Goal: Task Accomplishment & Management: Manage account settings

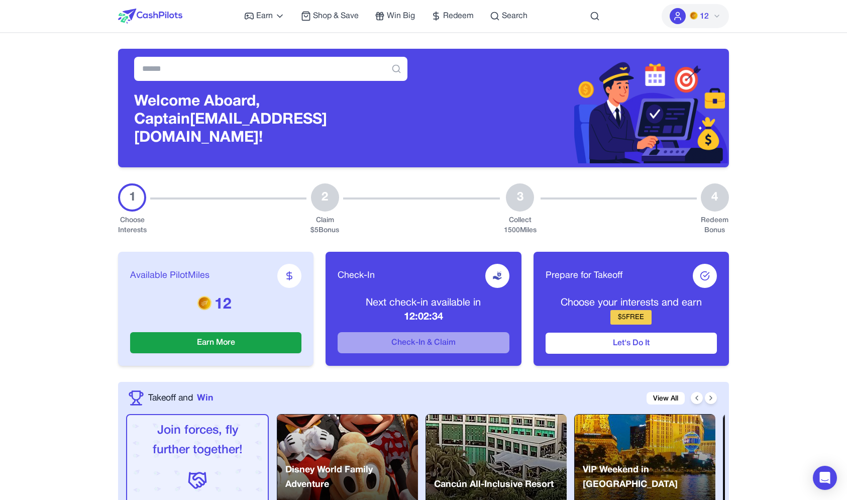
click at [682, 13] on icon at bounding box center [677, 16] width 10 height 10
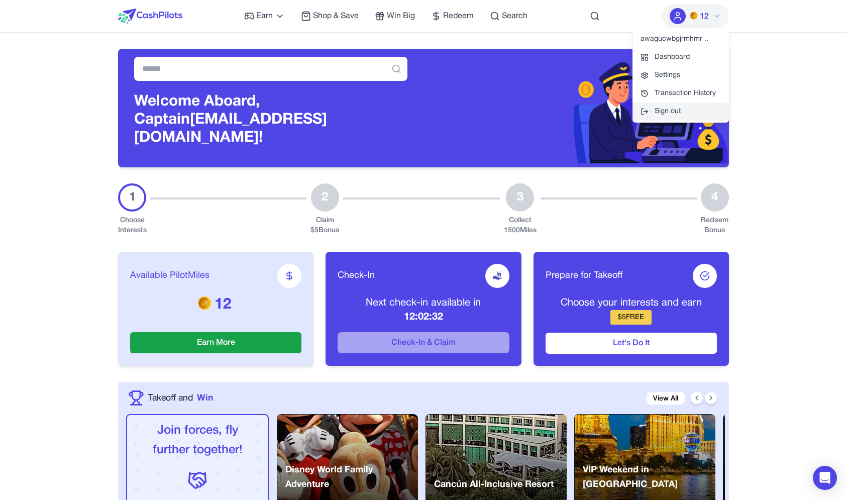
click at [667, 117] on button "Sign out" at bounding box center [680, 111] width 96 height 18
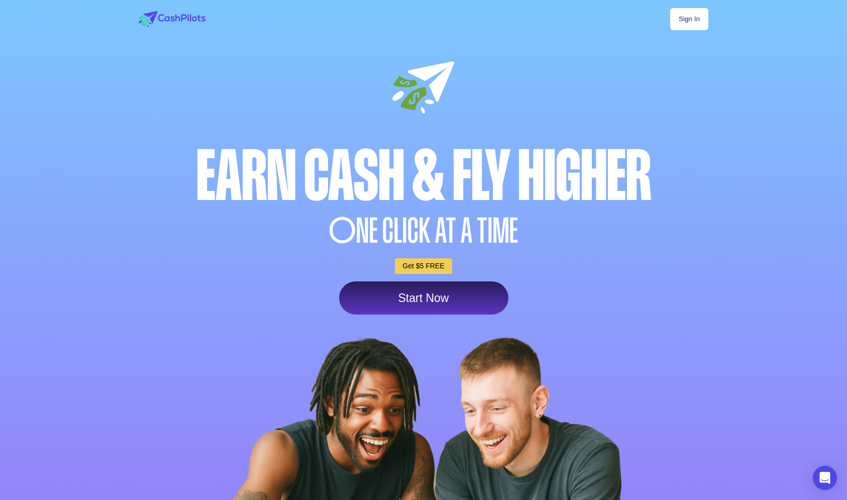
click at [693, 21] on link "Sign In" at bounding box center [689, 19] width 38 height 22
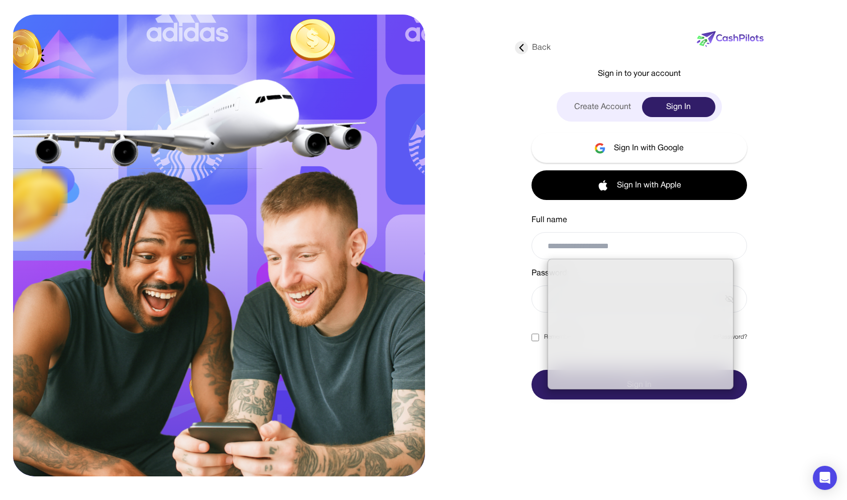
click at [434, 188] on div at bounding box center [288, 250] width 411 height 462
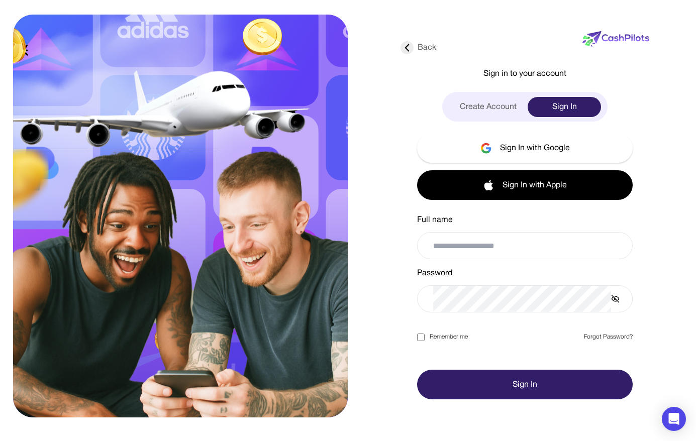
click at [617, 441] on div at bounding box center [348, 441] width 696 height 0
click at [611, 441] on div "If you use your real email address here, Facebook may be able to track you. Cli…" at bounding box center [348, 447] width 696 height 12
click at [616, 441] on div at bounding box center [348, 441] width 696 height 0
click at [646, 224] on div "Back Sign in to your account Create Account Sign In Sign In with Google Sign In…" at bounding box center [524, 209] width 249 height 380
click at [584, 177] on button "Sign In with Apple" at bounding box center [524, 185] width 215 height 30
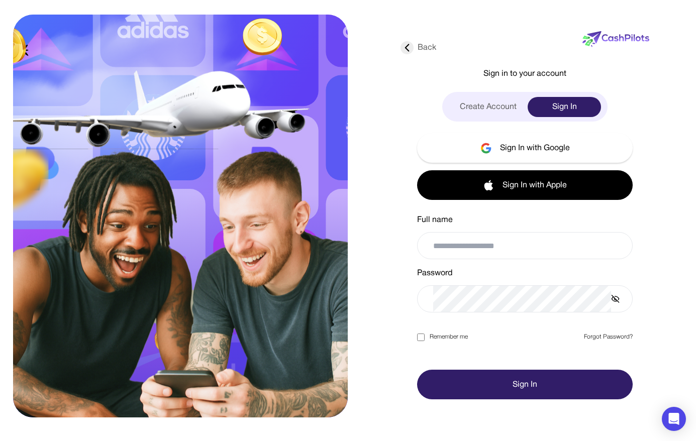
click at [581, 189] on button "Sign In with Apple" at bounding box center [524, 185] width 215 height 30
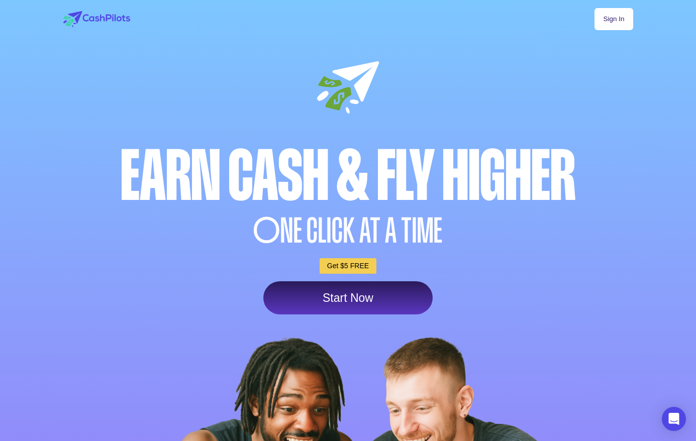
click at [628, 28] on link "Sign In" at bounding box center [613, 19] width 38 height 22
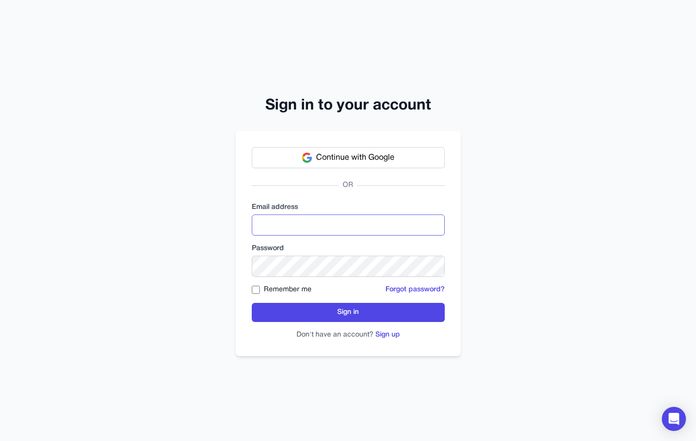
click at [299, 226] on input "email" at bounding box center [348, 224] width 193 height 21
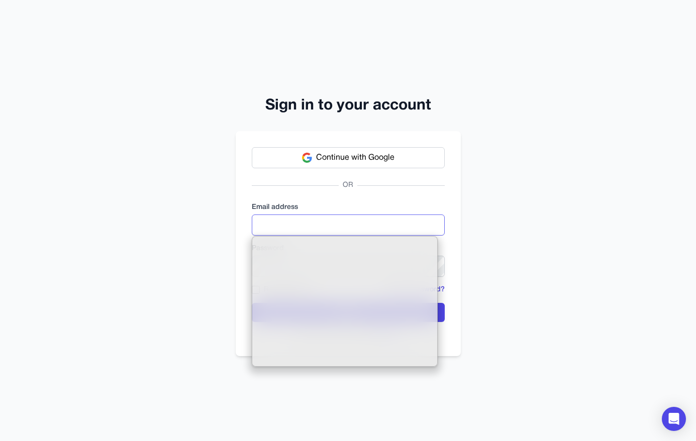
type input "**********"
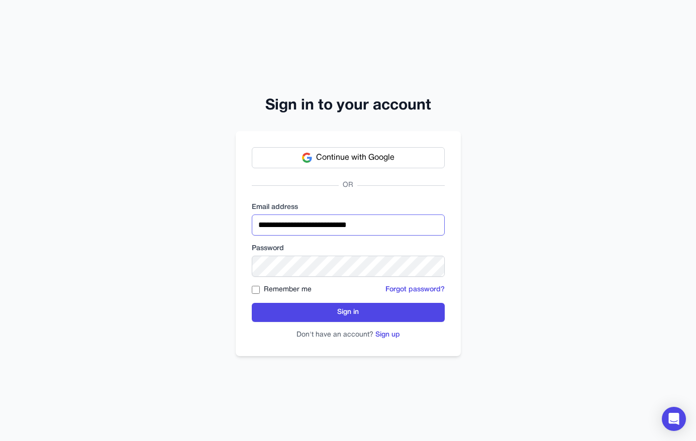
click button "Sign in" at bounding box center [348, 312] width 193 height 19
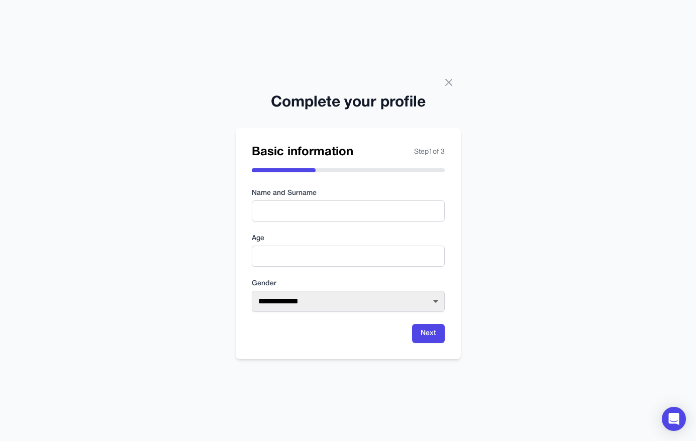
click at [443, 91] on div "Complete your profile" at bounding box center [348, 97] width 225 height 30
click at [444, 89] on div "Complete your profile" at bounding box center [348, 97] width 225 height 30
click at [444, 87] on icon at bounding box center [448, 82] width 12 height 12
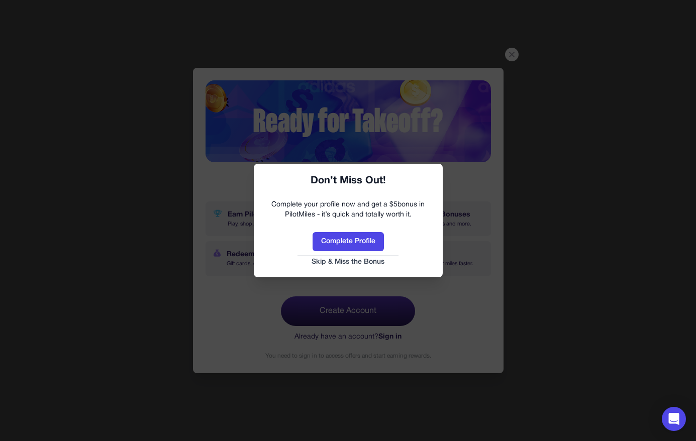
click at [366, 263] on button "Skip & Miss the Bonus" at bounding box center [348, 262] width 169 height 10
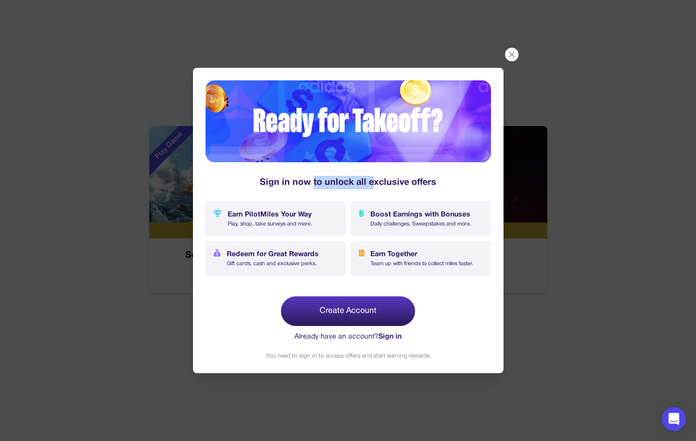
drag, startPoint x: 371, startPoint y: 185, endPoint x: 314, endPoint y: 179, distance: 56.5
click at [314, 179] on div "Sign in now to unlock all exclusive offers" at bounding box center [347, 183] width 285 height 14
click at [307, 178] on div "Sign in now to unlock all exclusive offers" at bounding box center [347, 183] width 285 height 14
click at [513, 55] on icon at bounding box center [512, 55] width 10 height 10
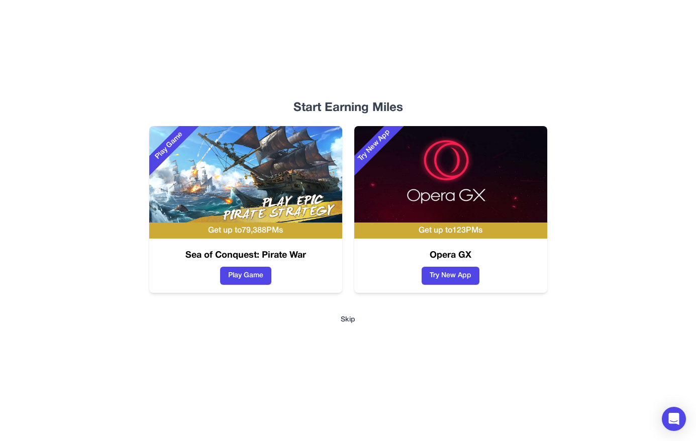
click at [347, 318] on button "Skip" at bounding box center [347, 320] width 15 height 10
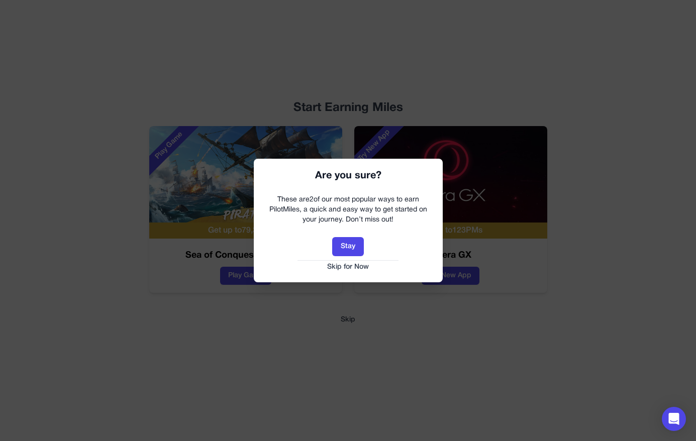
click at [362, 269] on button "Skip for Now" at bounding box center [348, 267] width 169 height 10
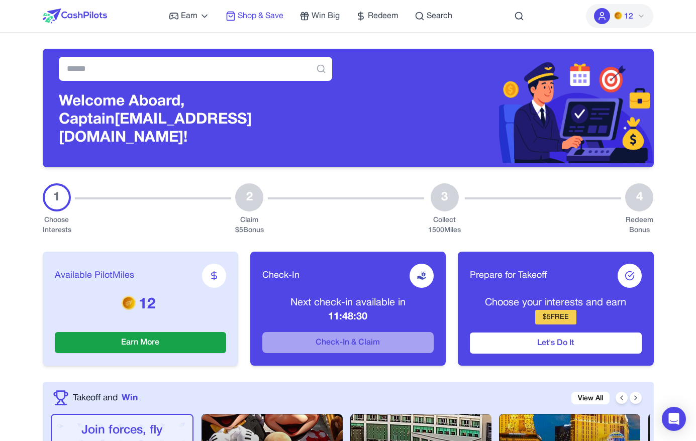
click at [263, 19] on span "Shop & Save" at bounding box center [261, 16] width 46 height 12
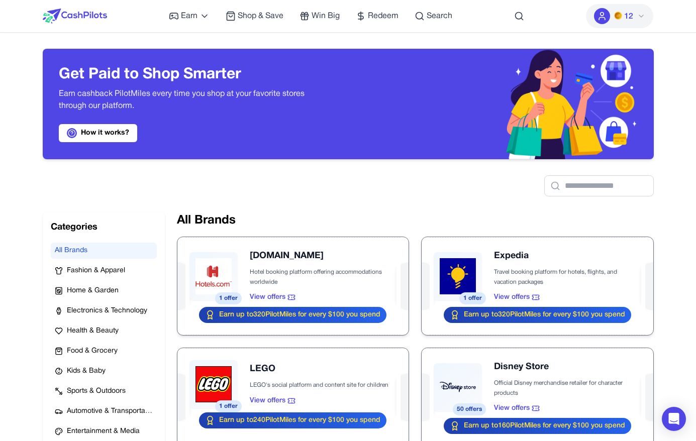
click at [248, 80] on h3 "Get Paid to Shop Smarter" at bounding box center [195, 75] width 273 height 18
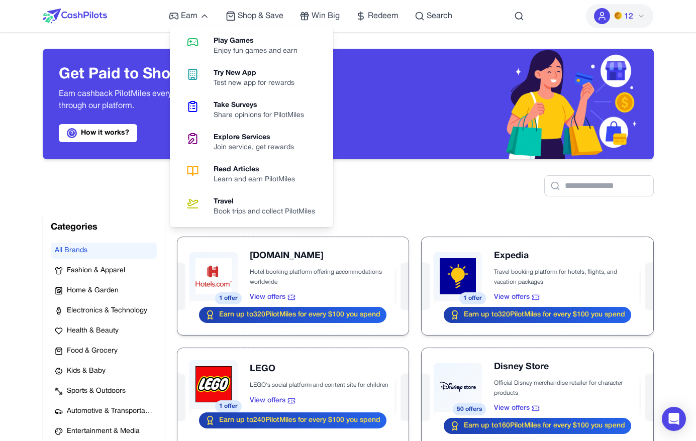
click at [94, 29] on div at bounding box center [75, 16] width 64 height 32
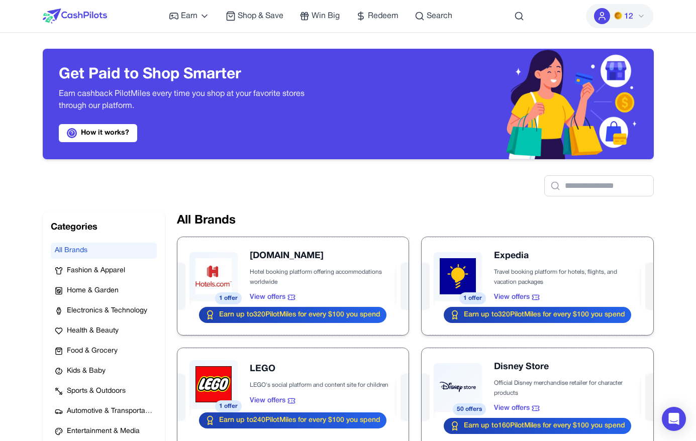
click at [96, 19] on img at bounding box center [75, 16] width 64 height 15
